Goal: Information Seeking & Learning: Learn about a topic

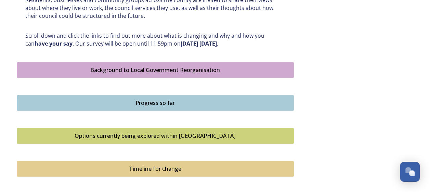
scroll to position [342, 0]
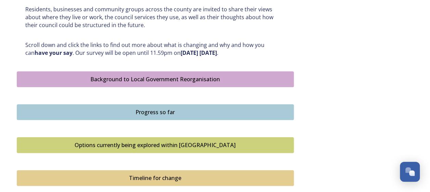
click at [183, 78] on div "Background to Local Government Reorganisation" at bounding box center [156, 79] width 270 height 8
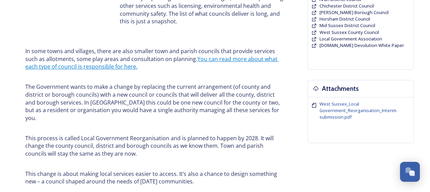
scroll to position [205, 0]
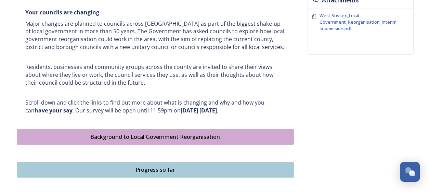
scroll to position [376, 0]
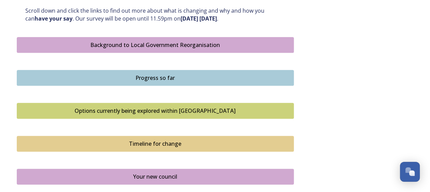
click at [142, 76] on div "Progress so far" at bounding box center [156, 78] width 270 height 8
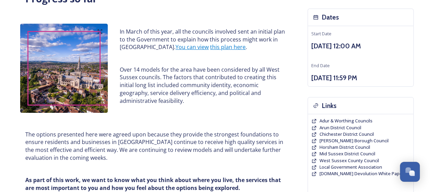
scroll to position [103, 0]
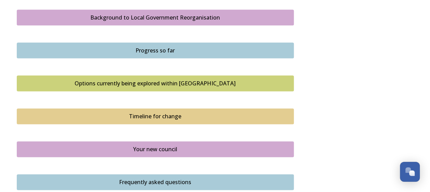
scroll to position [411, 0]
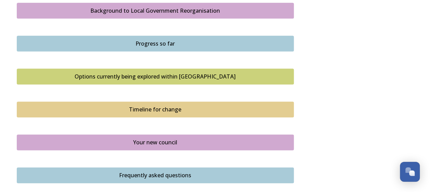
click at [112, 75] on div "Options currently being explored within [GEOGRAPHIC_DATA]" at bounding box center [156, 76] width 270 height 8
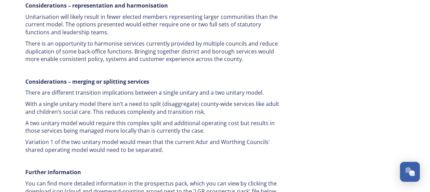
scroll to position [1369, 0]
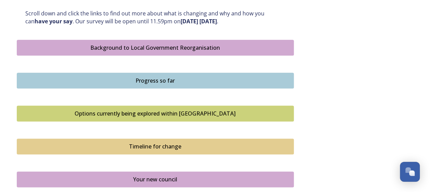
scroll to position [376, 0]
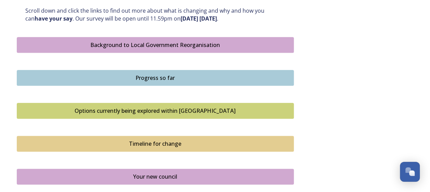
click at [145, 146] on div "Timeline for change" at bounding box center [156, 143] width 270 height 8
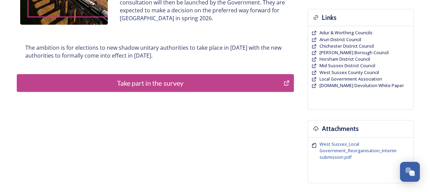
scroll to position [171, 0]
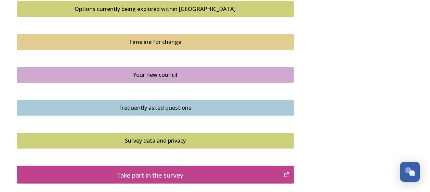
scroll to position [479, 0]
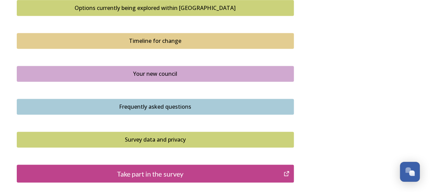
click at [155, 75] on div "Your new council" at bounding box center [156, 73] width 270 height 8
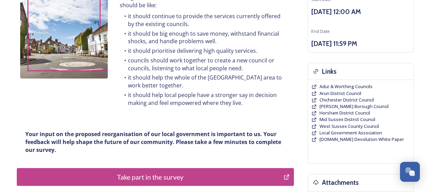
scroll to position [137, 0]
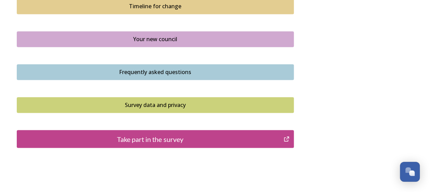
scroll to position [543, 0]
